Goal: Go to known website: Go to known website

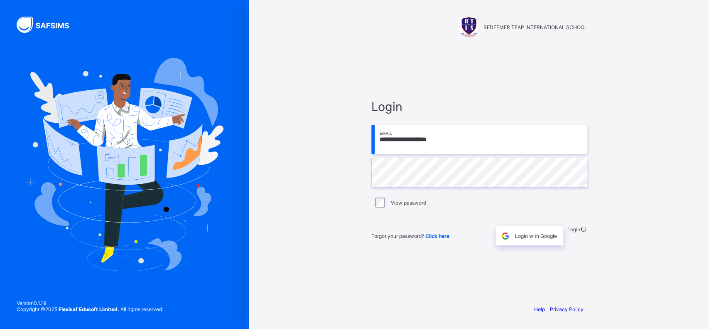
click at [383, 280] on div "**********" at bounding box center [479, 172] width 233 height 250
click at [301, 234] on div "**********" at bounding box center [479, 164] width 460 height 329
